Goal: Navigation & Orientation: Understand site structure

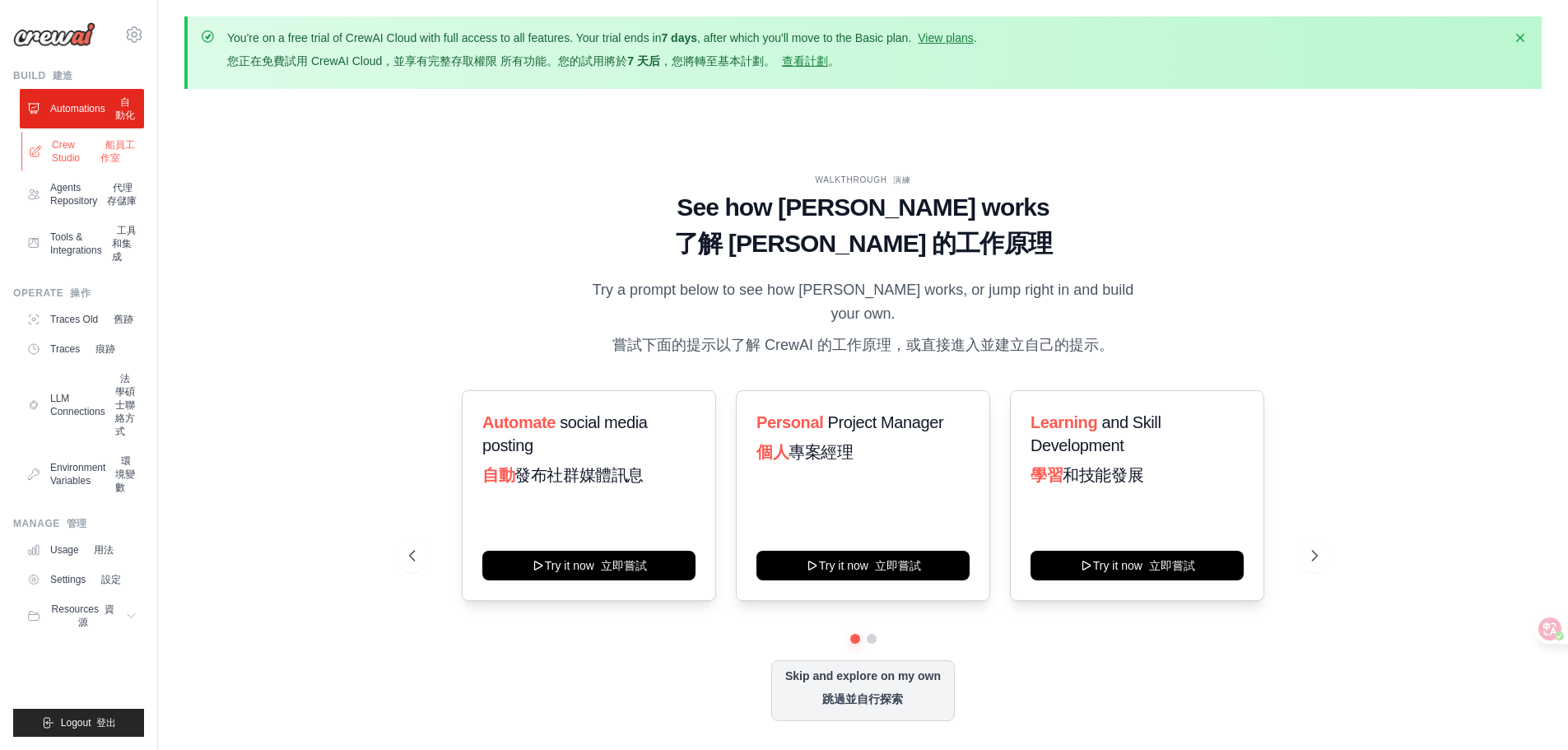
click at [88, 149] on link "Crew Studio 船員工作室" at bounding box center [83, 151] width 124 height 39
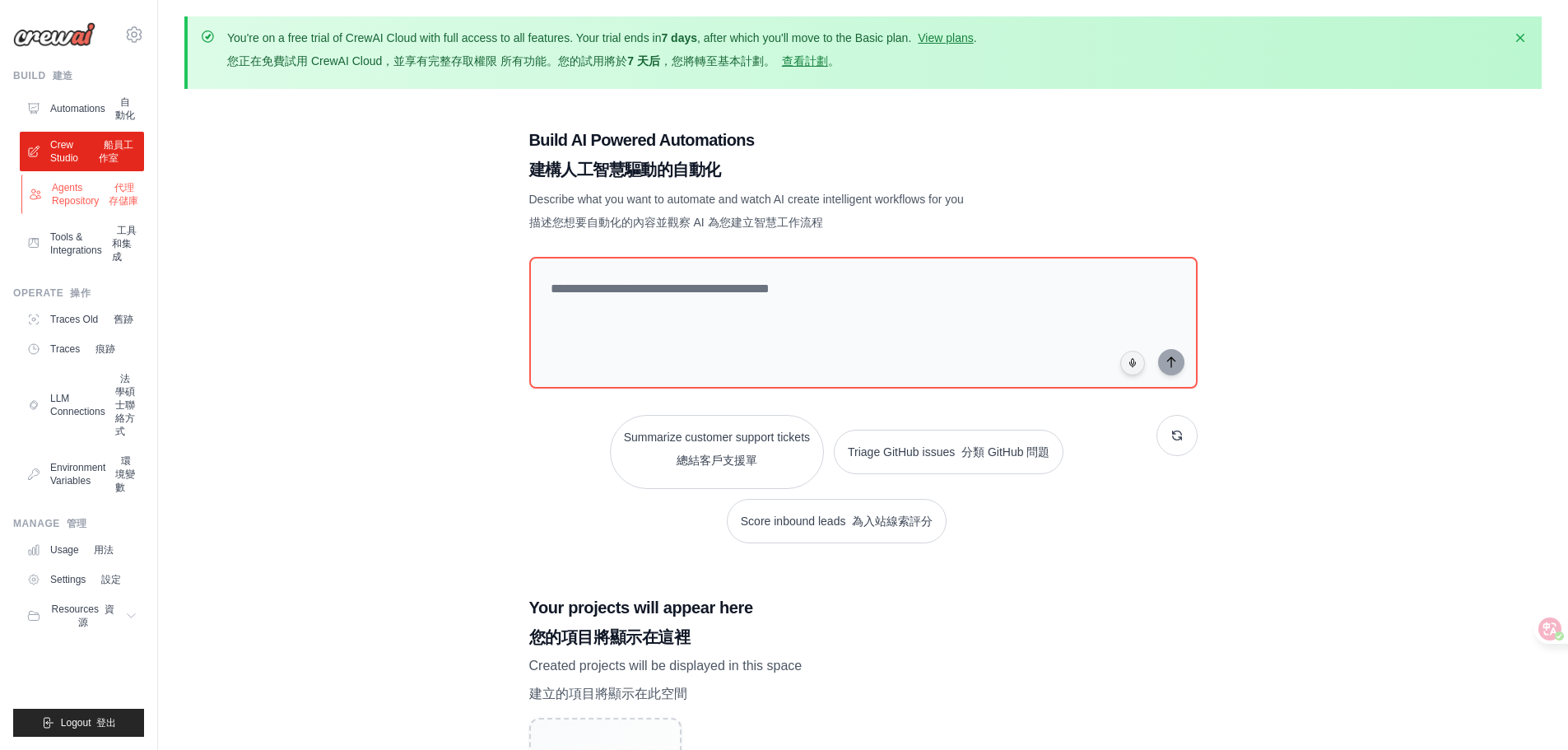
click at [88, 200] on link "Agents Repository 代理存儲庫" at bounding box center [83, 193] width 124 height 39
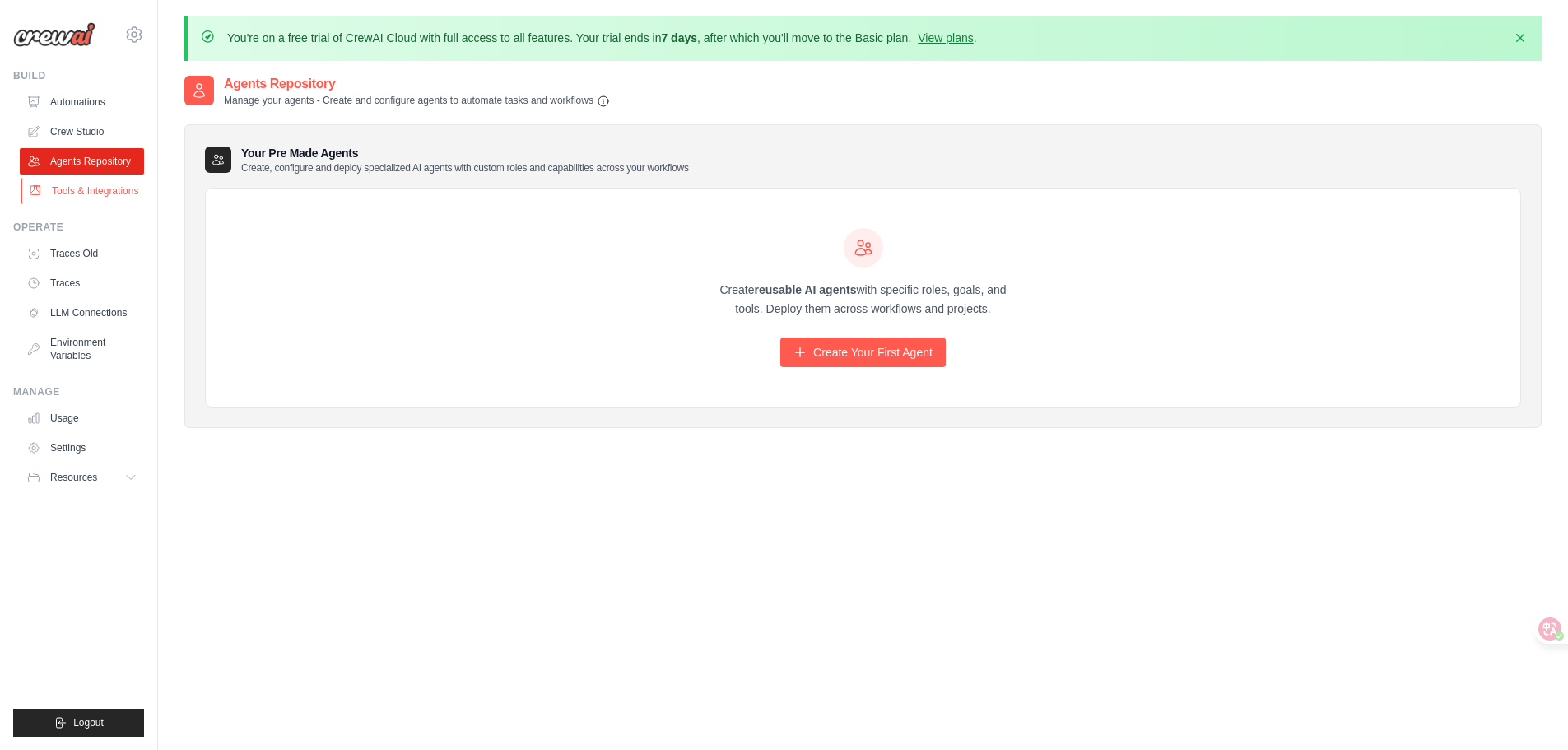
click at [106, 200] on link "Tools & Integrations" at bounding box center [83, 190] width 124 height 26
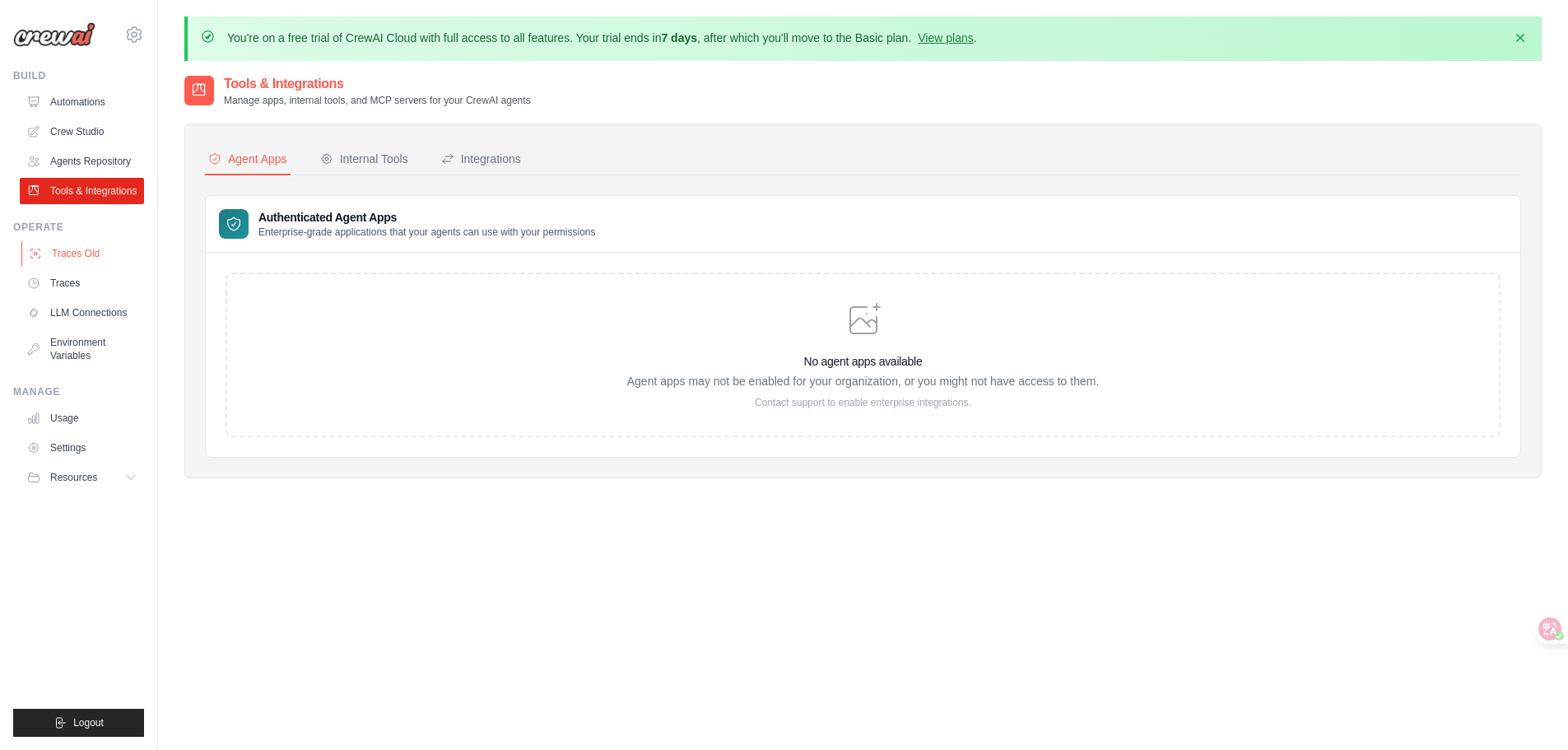
click at [87, 242] on link "Traces Old" at bounding box center [83, 253] width 124 height 26
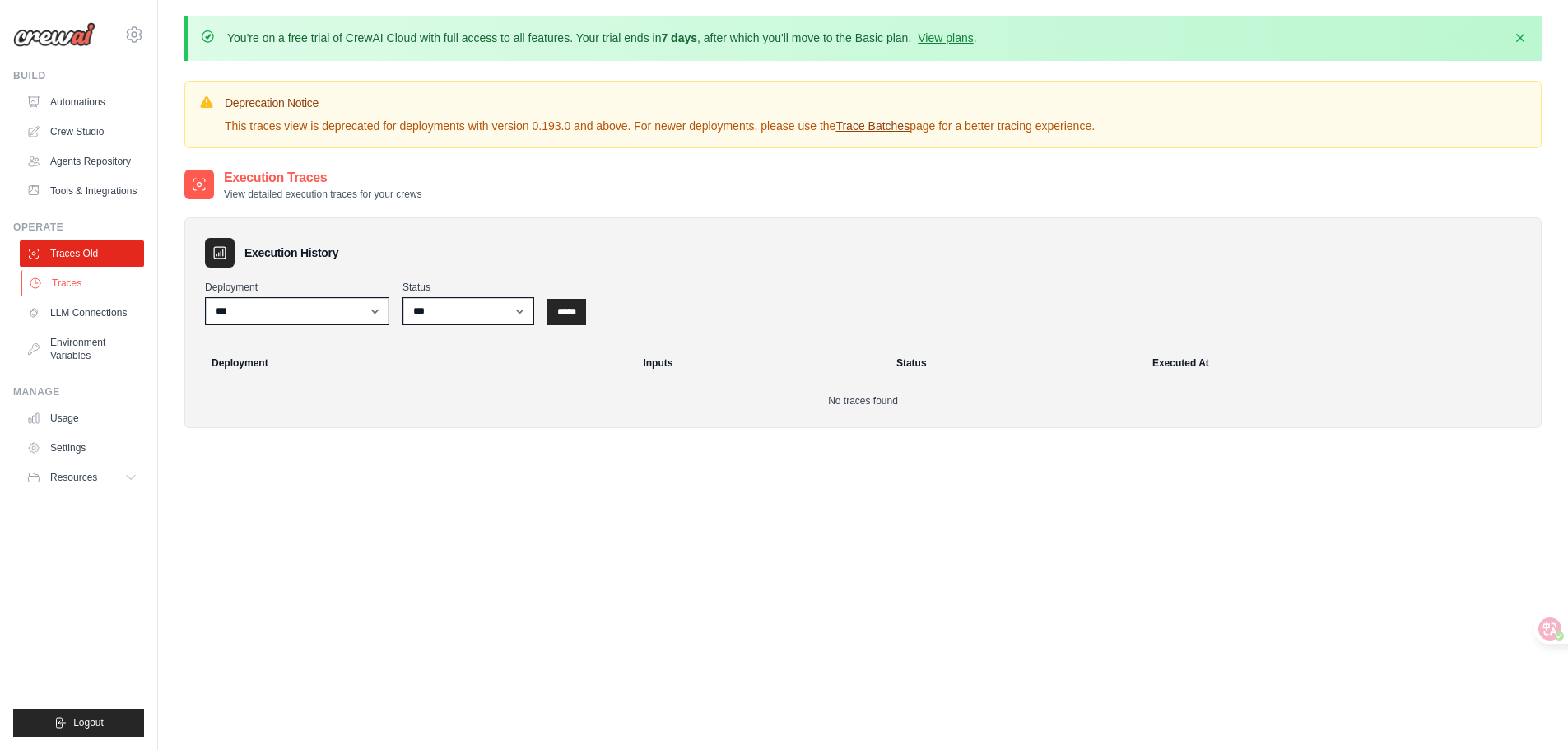
click at [89, 285] on link "Traces" at bounding box center [83, 283] width 124 height 26
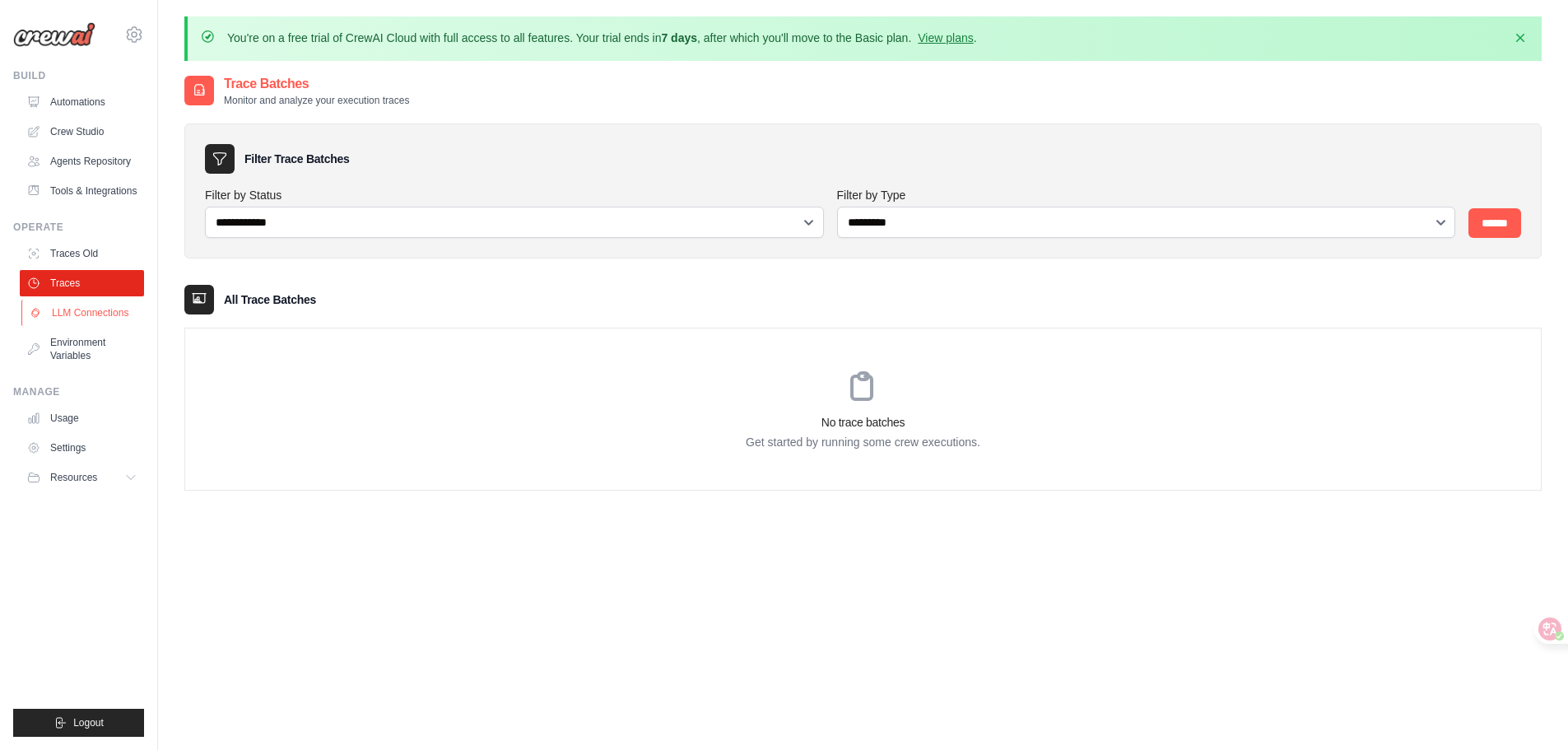
click at [92, 320] on link "LLM Connections" at bounding box center [83, 312] width 124 height 26
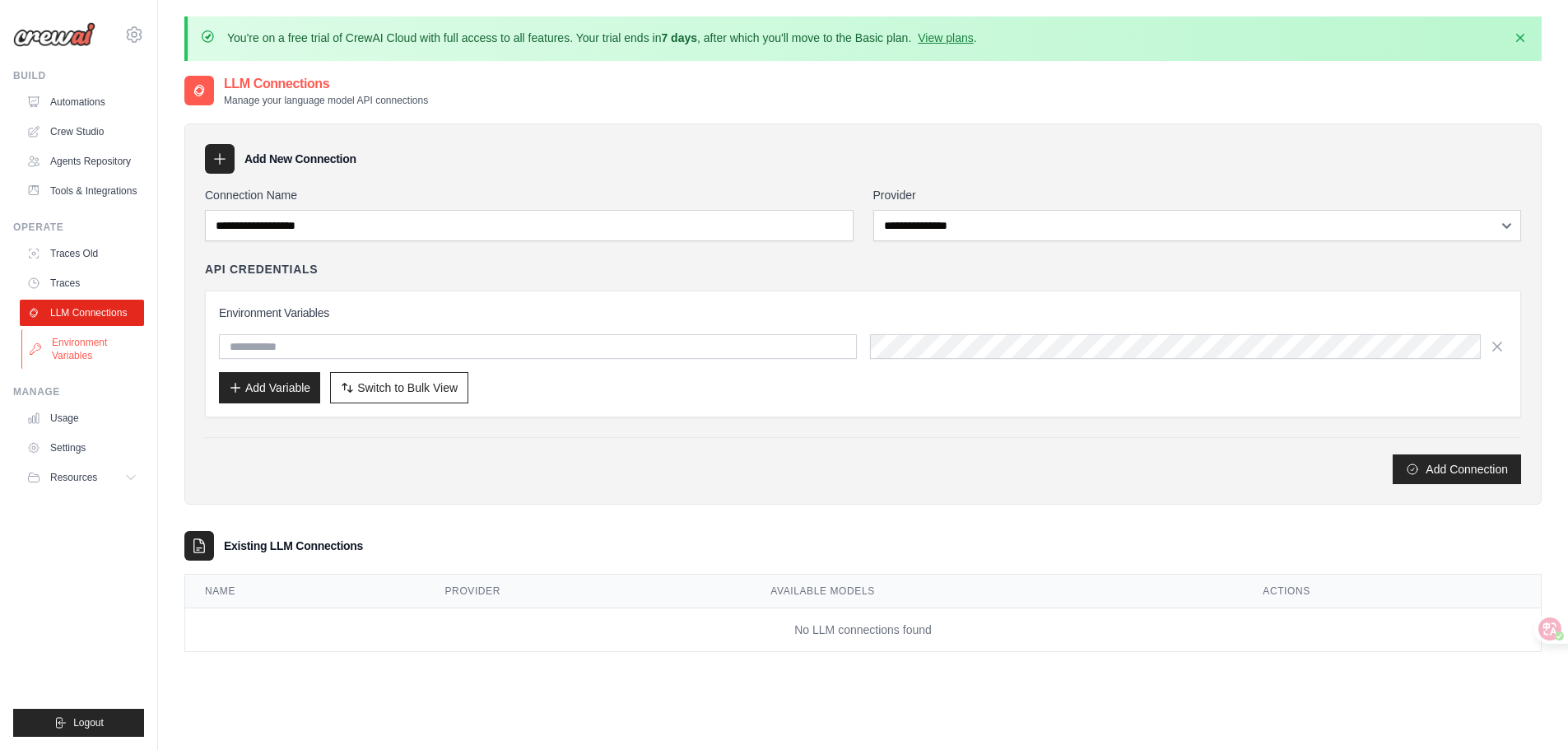
click at [102, 361] on link "Environment Variables" at bounding box center [83, 348] width 124 height 39
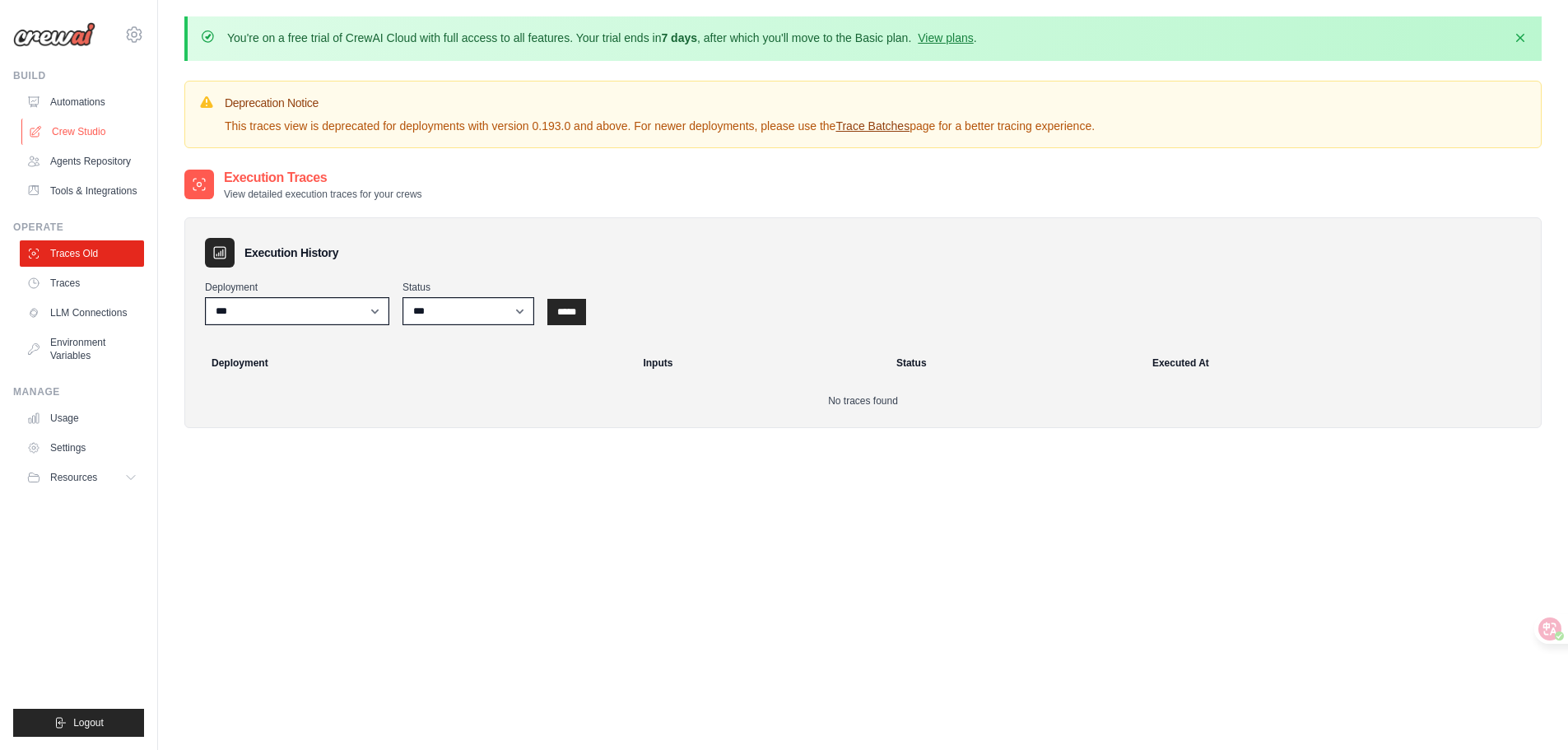
click at [87, 140] on link "Crew Studio" at bounding box center [83, 131] width 124 height 26
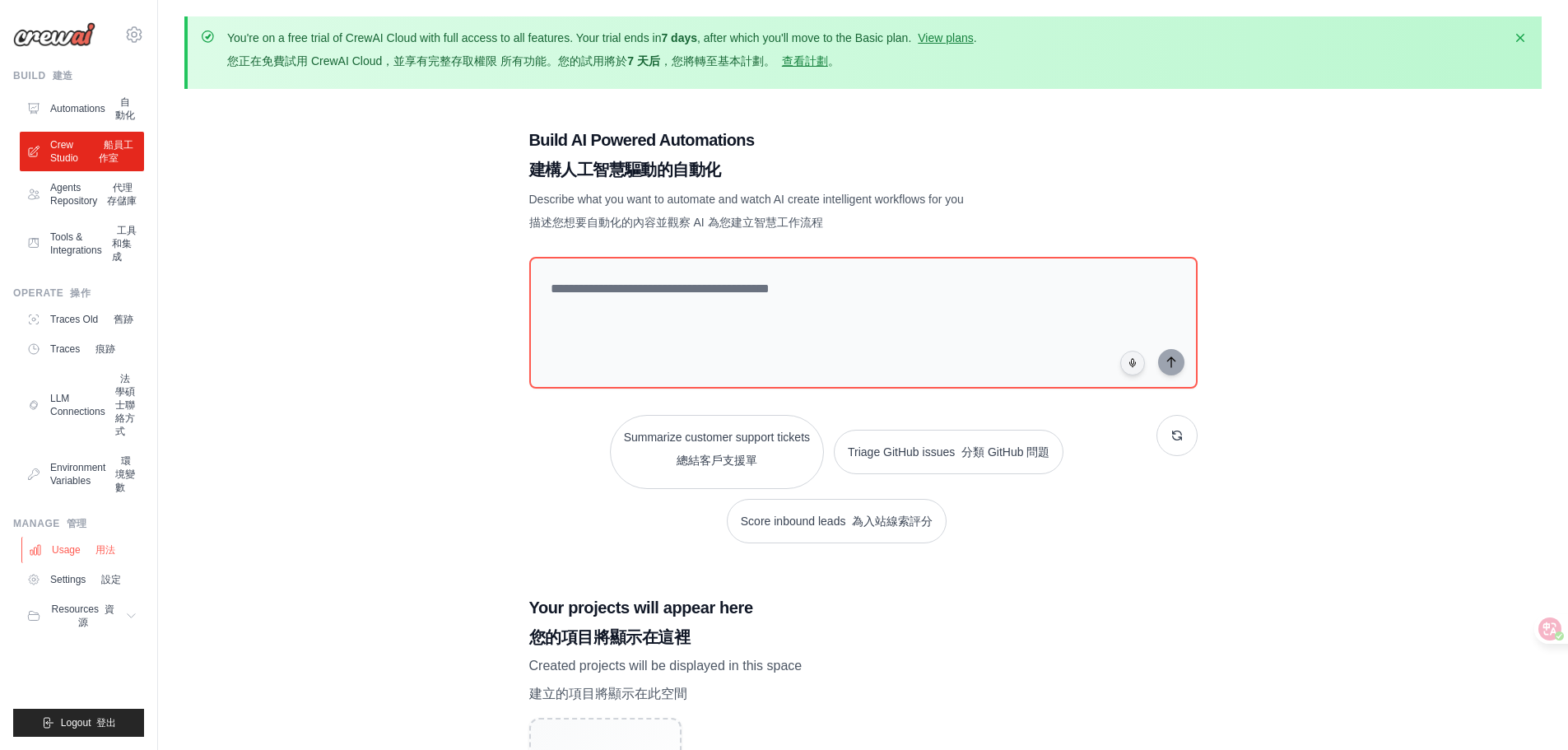
click at [109, 554] on font "用法" at bounding box center [105, 550] width 20 height 12
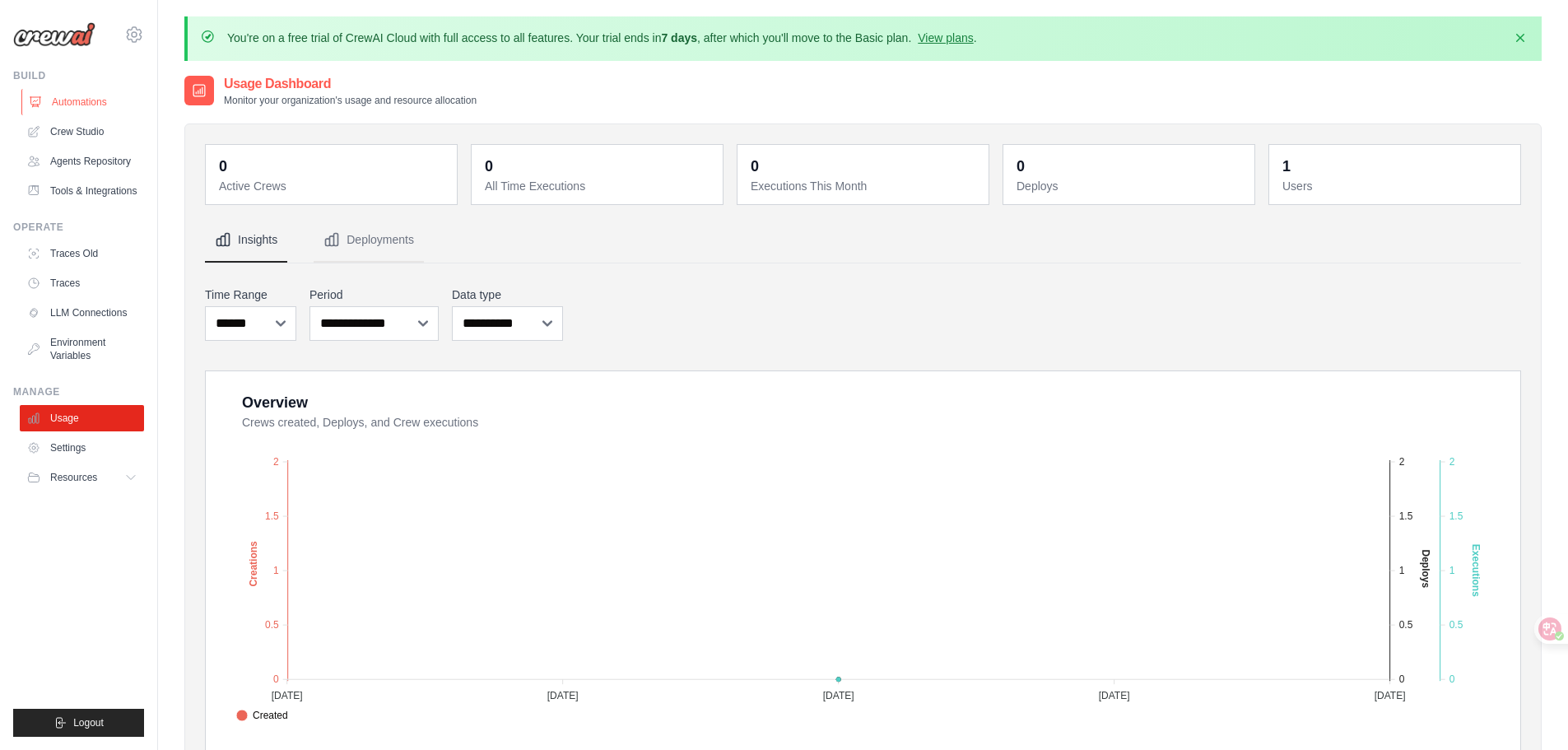
click at [64, 112] on link "Automations" at bounding box center [83, 101] width 124 height 26
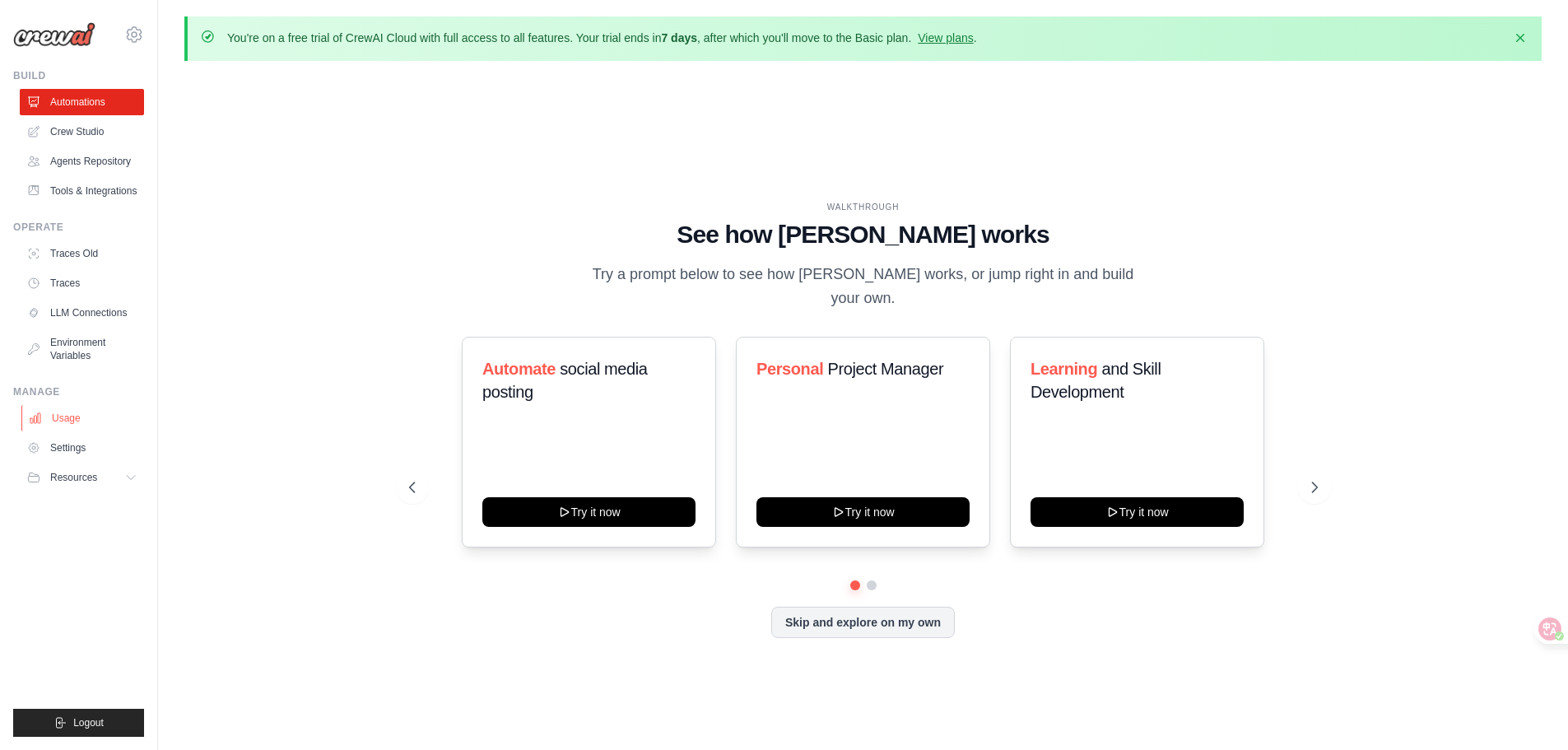
click at [82, 426] on link "Usage" at bounding box center [83, 417] width 124 height 26
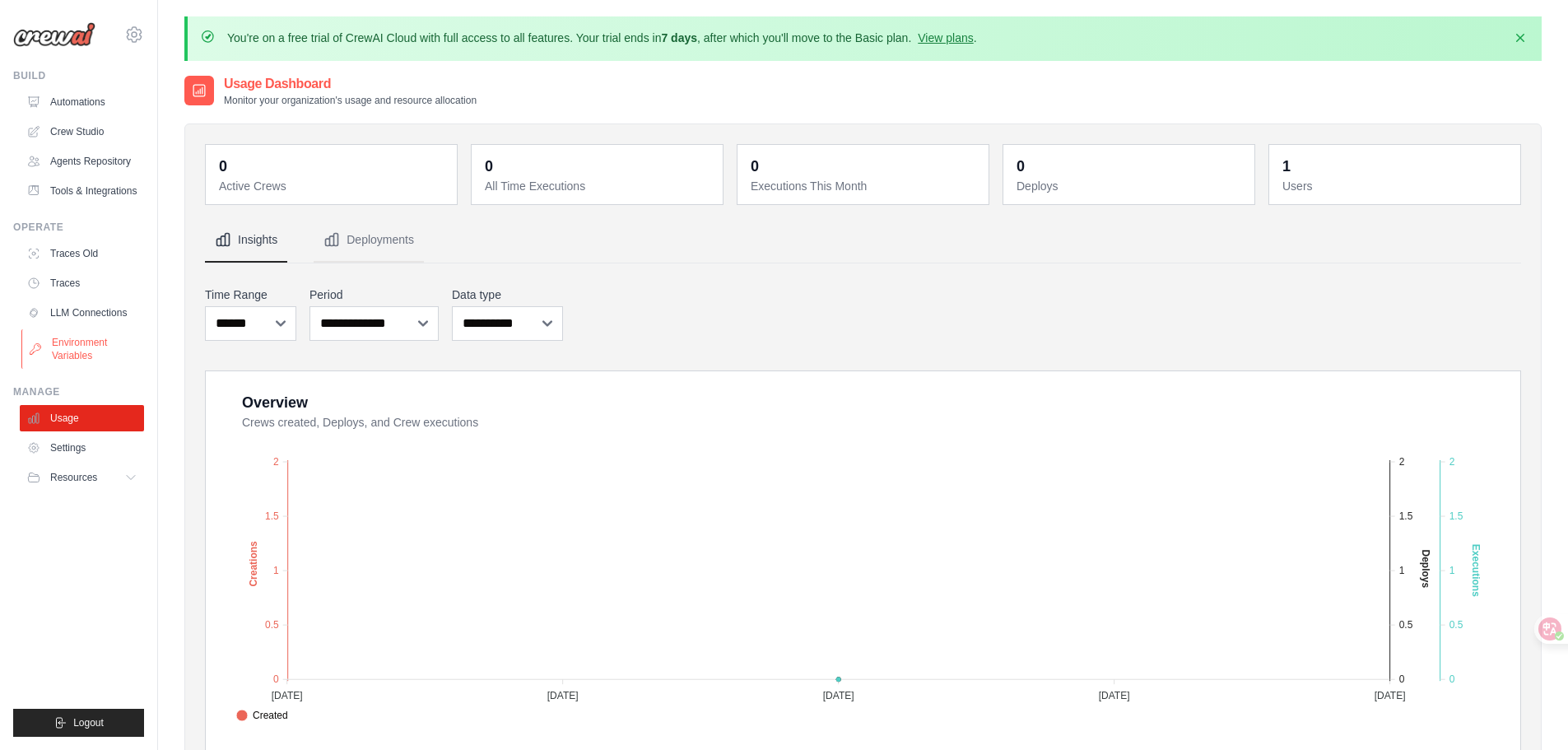
click at [88, 341] on link "Environment Variables" at bounding box center [83, 348] width 124 height 39
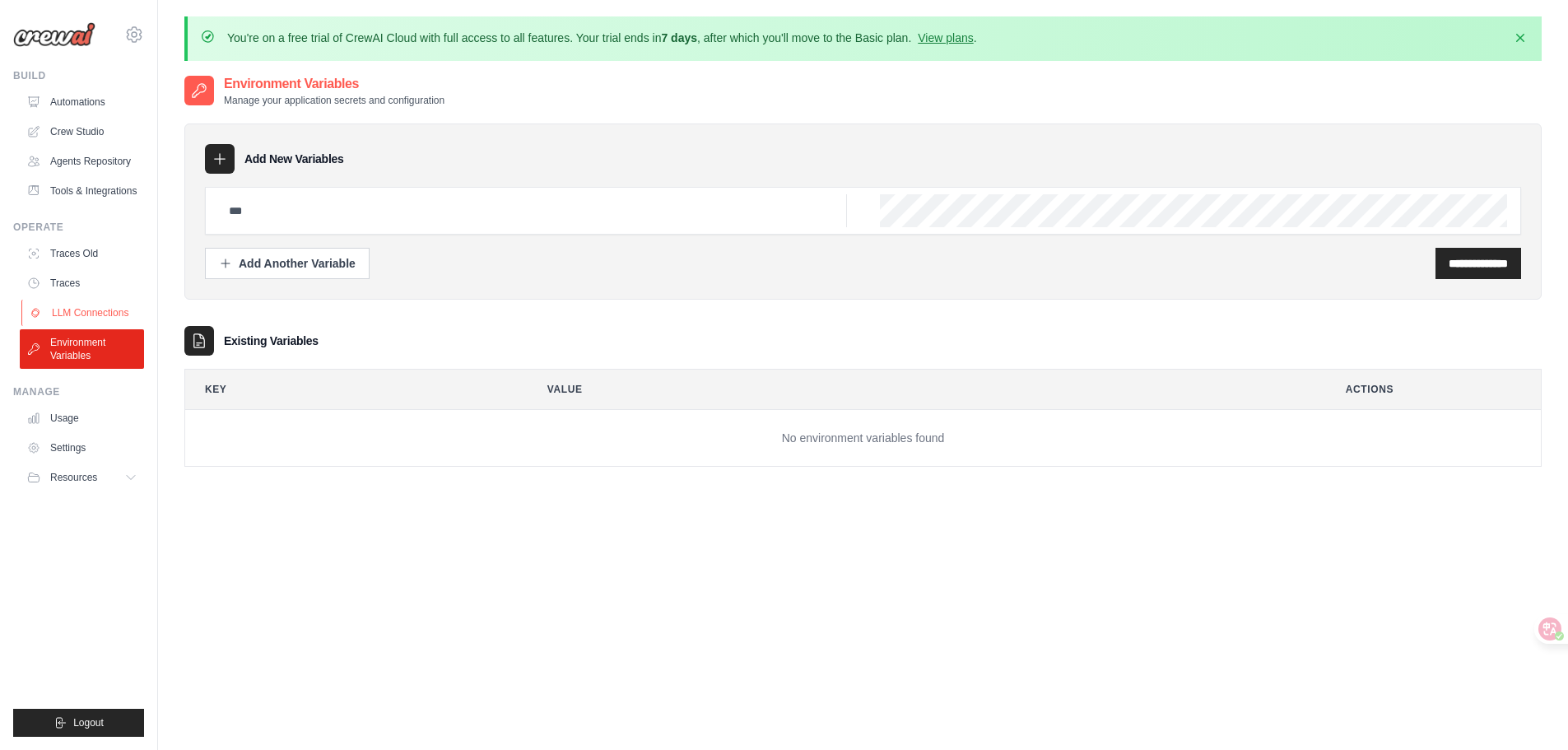
click at [89, 321] on link "LLM Connections" at bounding box center [83, 312] width 124 height 26
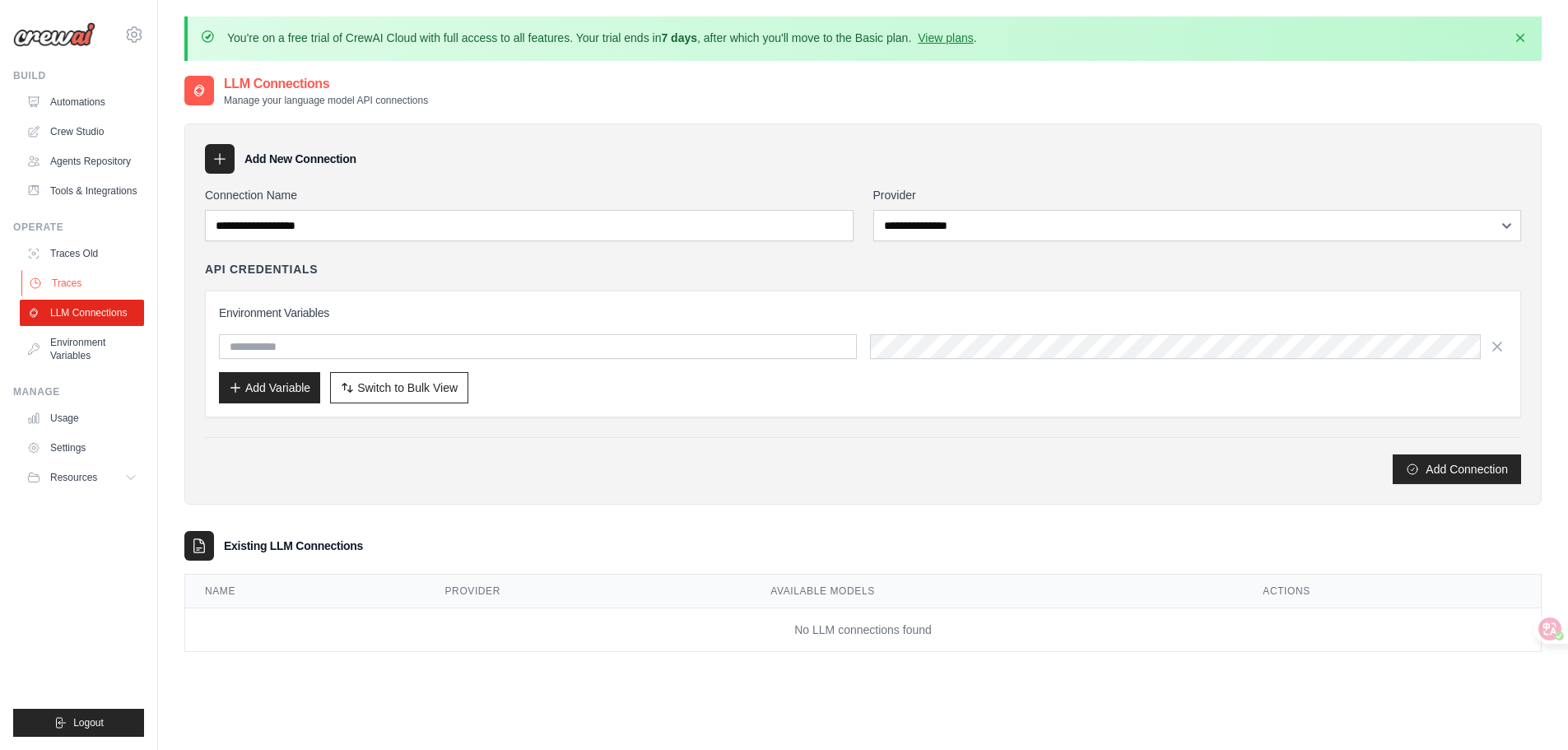
click at [95, 283] on link "Traces" at bounding box center [83, 283] width 124 height 26
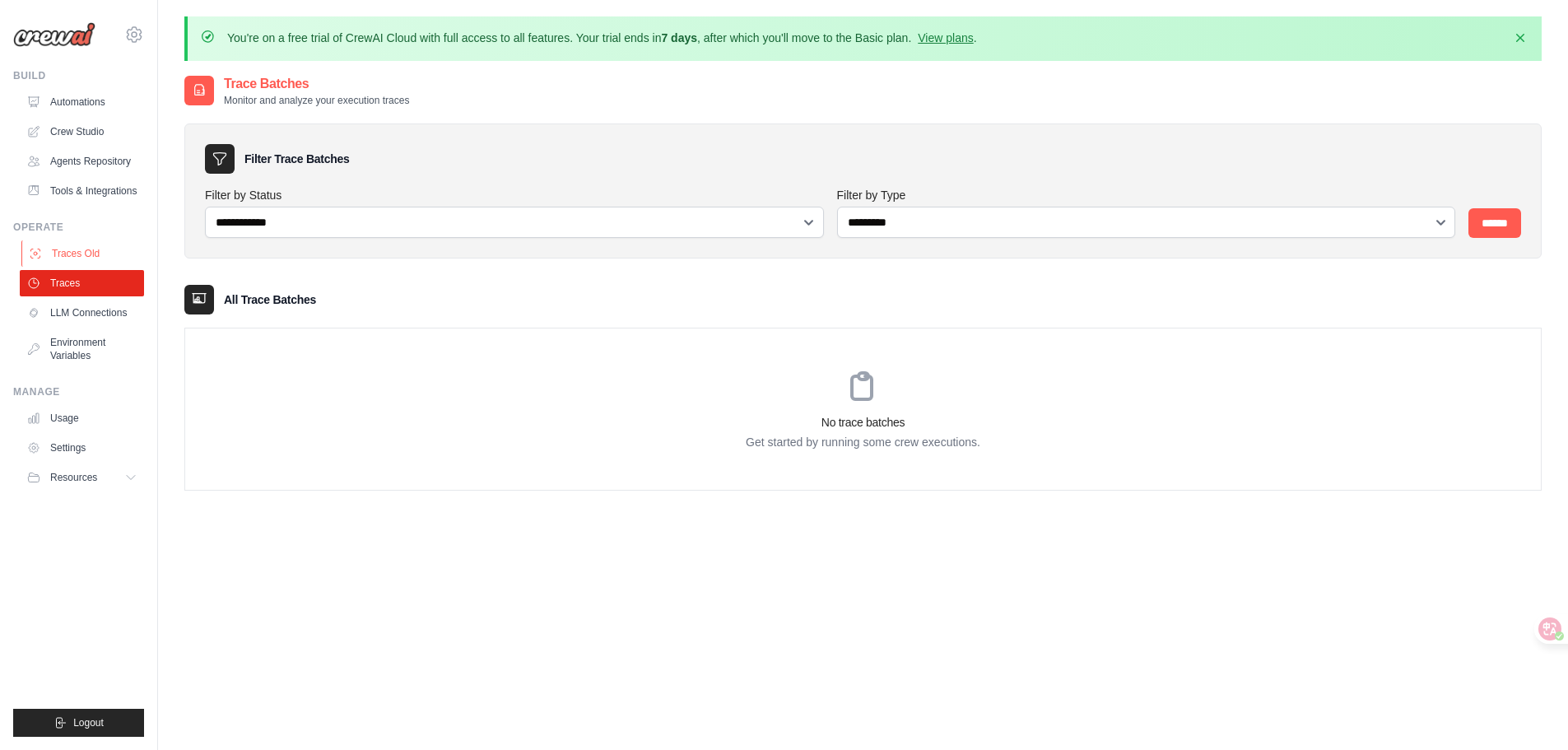
click at [94, 242] on link "Traces Old" at bounding box center [83, 253] width 124 height 26
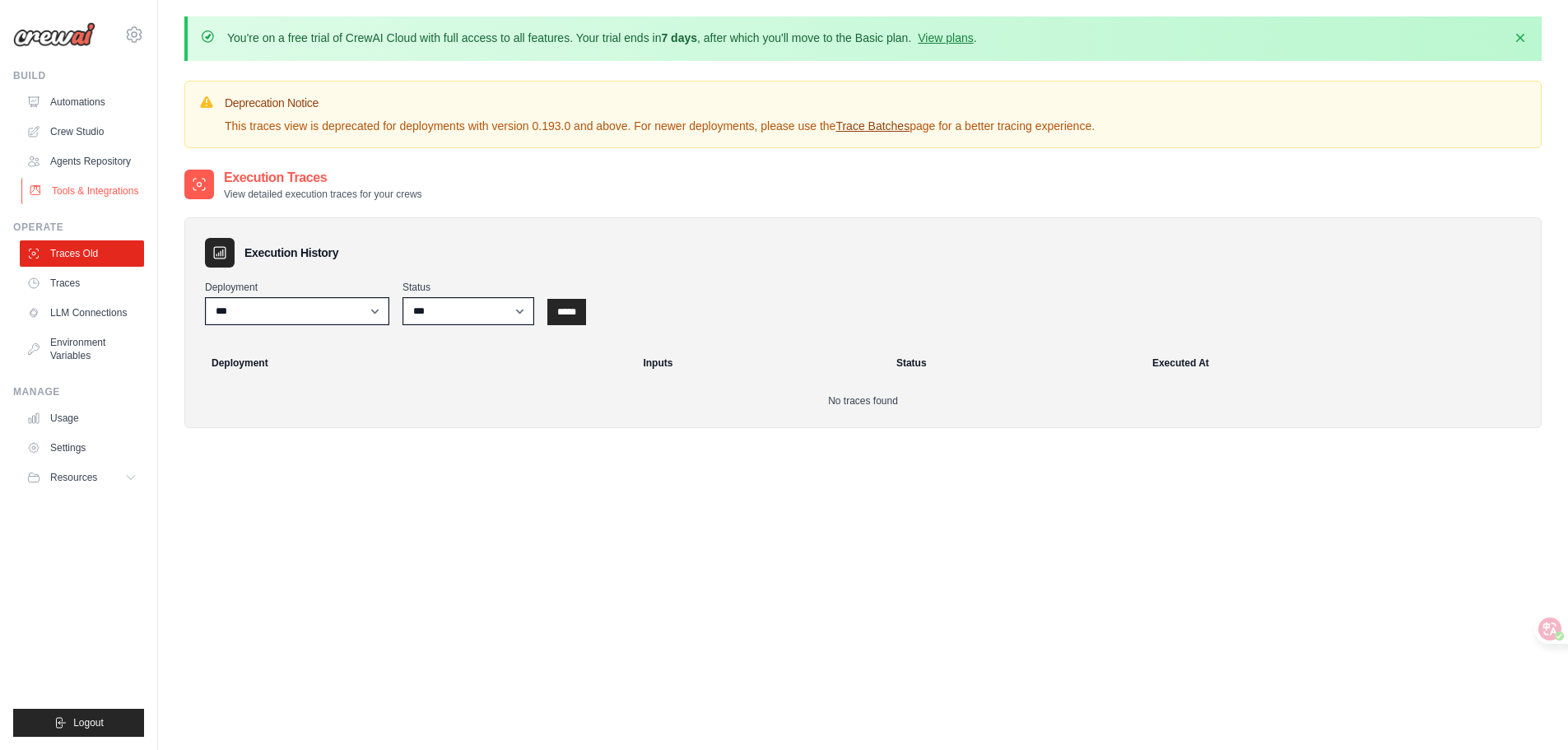
click at [91, 193] on link "Tools & Integrations" at bounding box center [83, 190] width 124 height 26
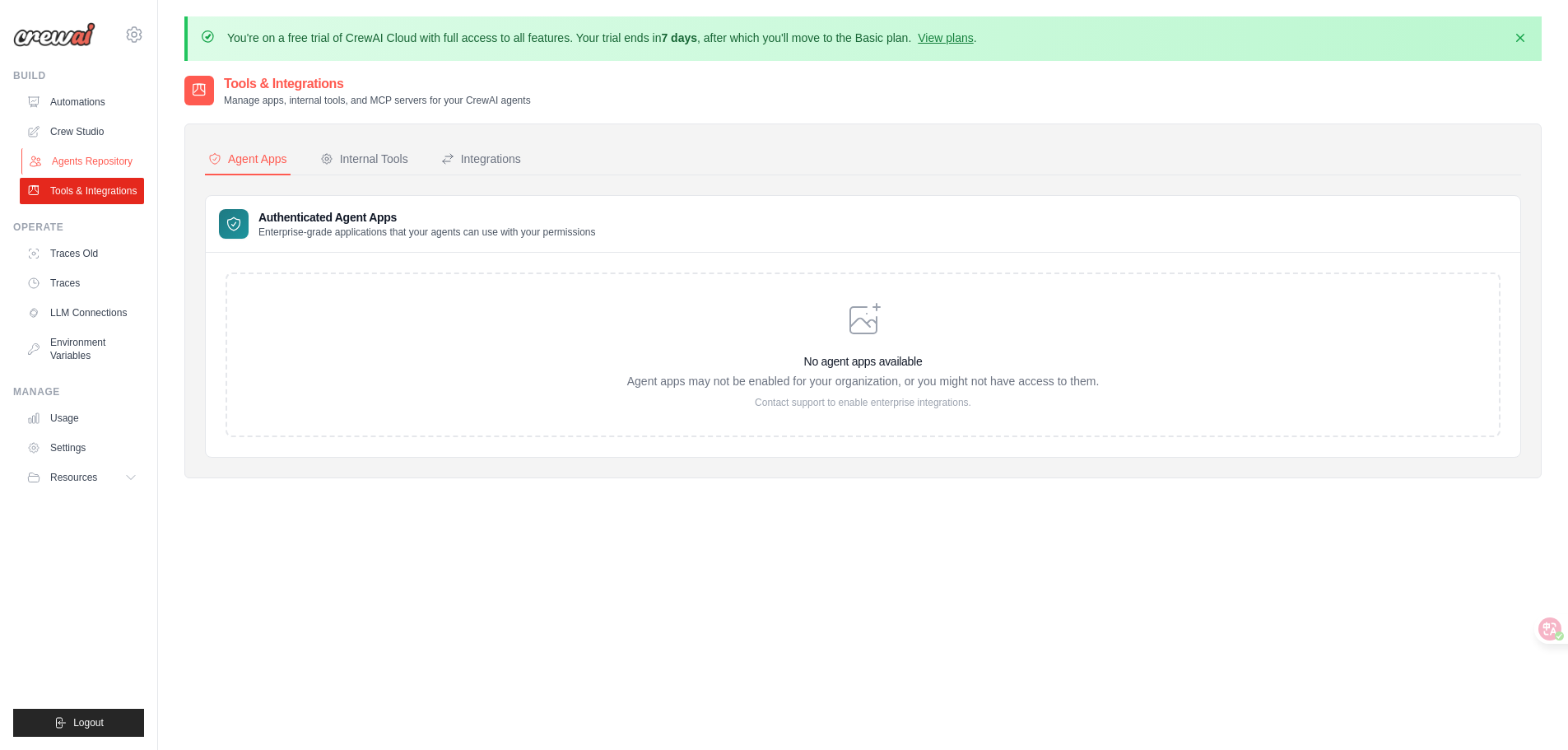
click at [108, 168] on link "Agents Repository" at bounding box center [83, 161] width 124 height 26
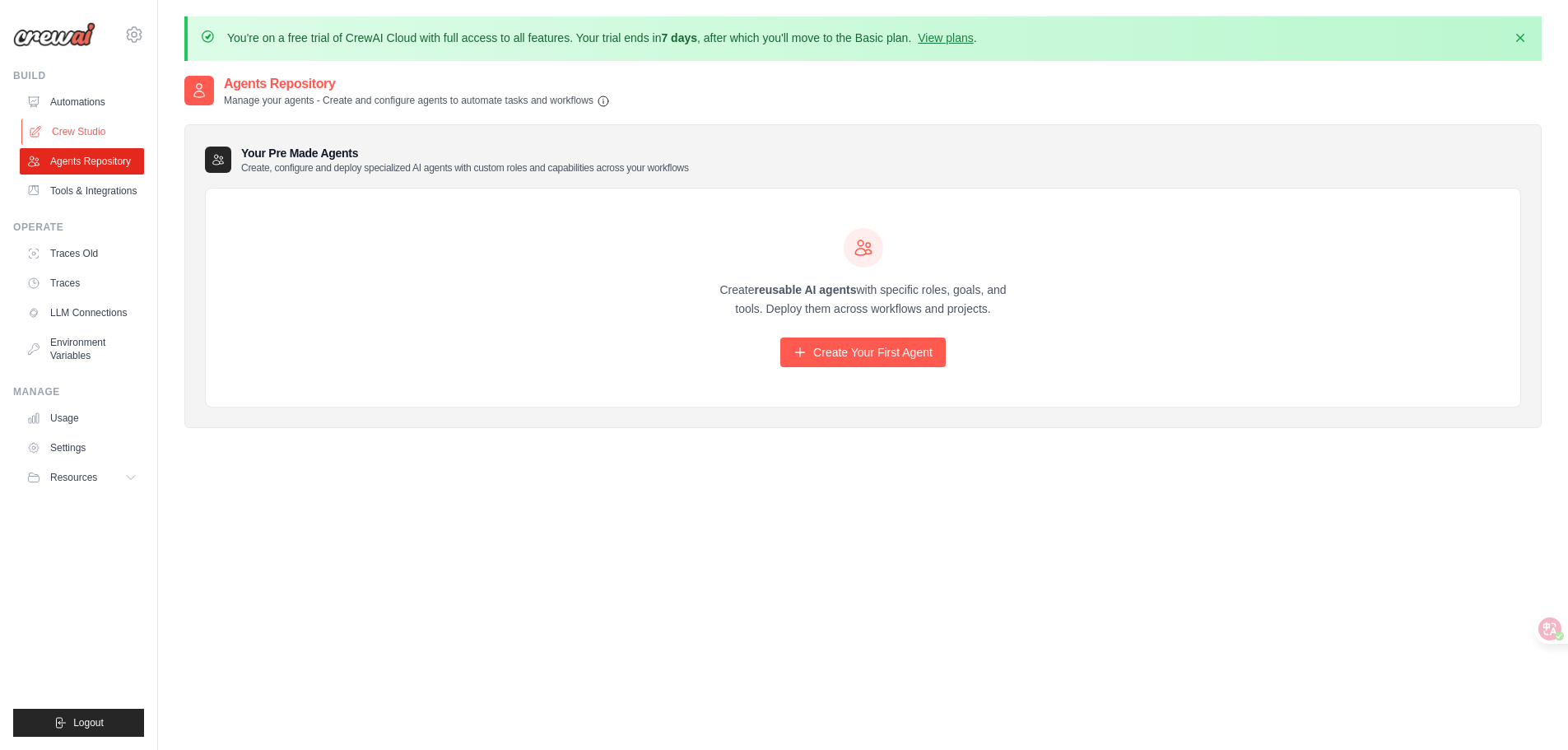
click at [108, 127] on link "Crew Studio" at bounding box center [83, 131] width 124 height 26
